Goal: Navigation & Orientation: Find specific page/section

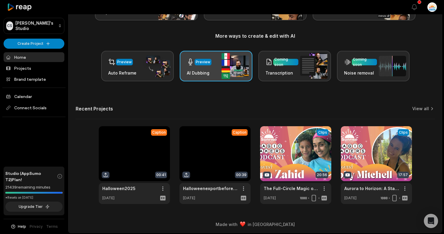
scroll to position [62, 0]
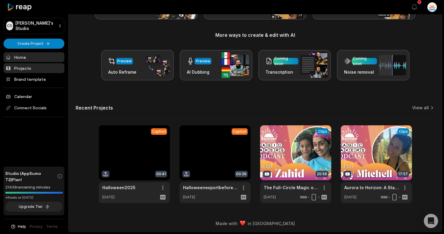
click at [20, 66] on link "Projects" at bounding box center [34, 68] width 61 height 10
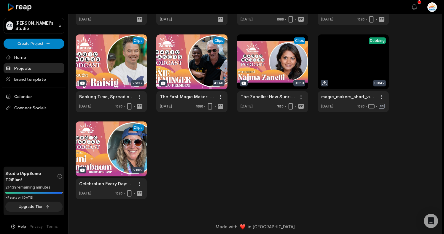
scroll to position [98, 0]
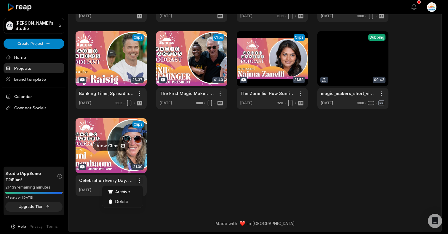
click at [141, 136] on html "CS [PERSON_NAME]'s Studio Create Project Home Projects Brand template Calendar …" at bounding box center [224, 19] width 448 height 234
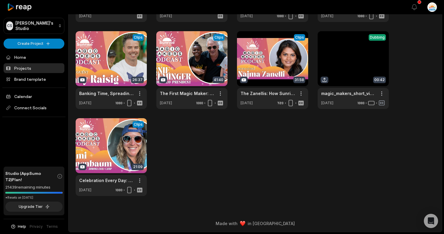
scroll to position [0, 0]
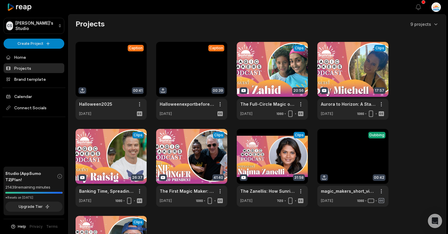
click at [435, 6] on html "CS [PERSON_NAME]'s Studio Create Project Home Projects Brand template Calendar …" at bounding box center [224, 117] width 448 height 234
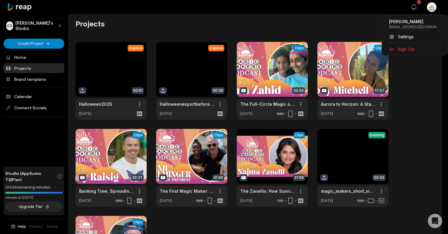
click at [415, 9] on html "CS [PERSON_NAME]'s Studio Create Project Home Projects Brand template Calendar …" at bounding box center [224, 117] width 448 height 234
click at [437, 8] on html "CS [PERSON_NAME]'s Studio Create Project Home Projects Brand template Calendar …" at bounding box center [224, 117] width 448 height 234
click at [435, 9] on html "CS [PERSON_NAME]'s Studio Create Project Home Projects Brand template Calendar …" at bounding box center [224, 117] width 448 height 234
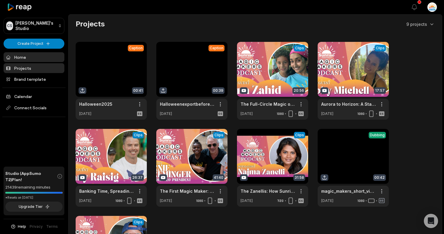
click at [32, 59] on link "Home" at bounding box center [34, 57] width 61 height 10
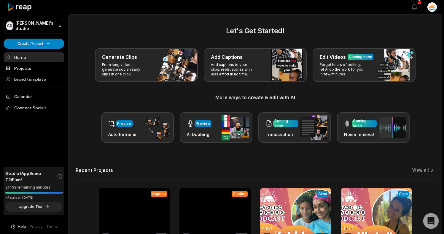
click at [432, 219] on icon "Open Intercom Messenger" at bounding box center [430, 221] width 7 height 8
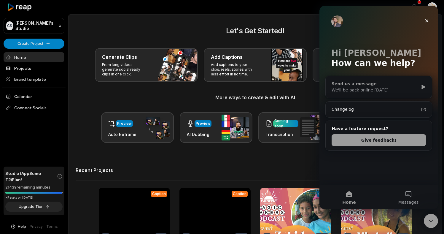
click at [383, 92] on div "We'll be back online tomorrow" at bounding box center [375, 90] width 87 height 6
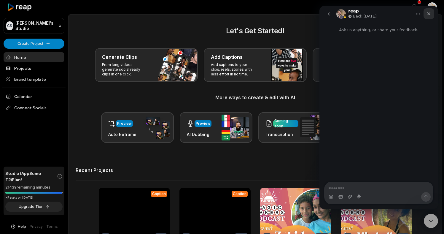
click at [431, 13] on div "Close" at bounding box center [429, 13] width 11 height 11
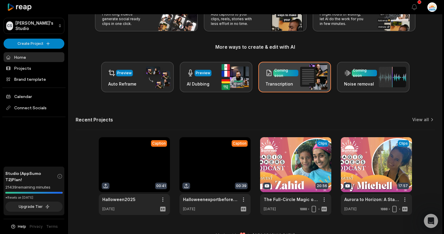
scroll to position [62, 0]
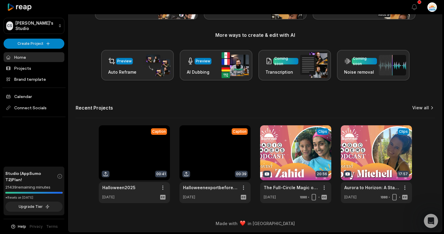
click at [422, 108] on link "View all" at bounding box center [420, 108] width 17 height 6
